Goal: Find specific page/section: Find specific page/section

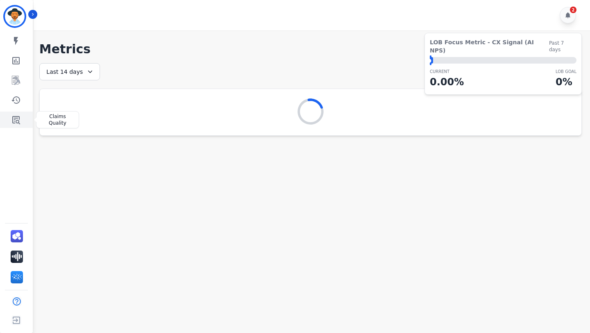
click at [18, 121] on icon "Sidebar" at bounding box center [16, 120] width 8 height 8
